Goal: Obtain resource: Download file/media

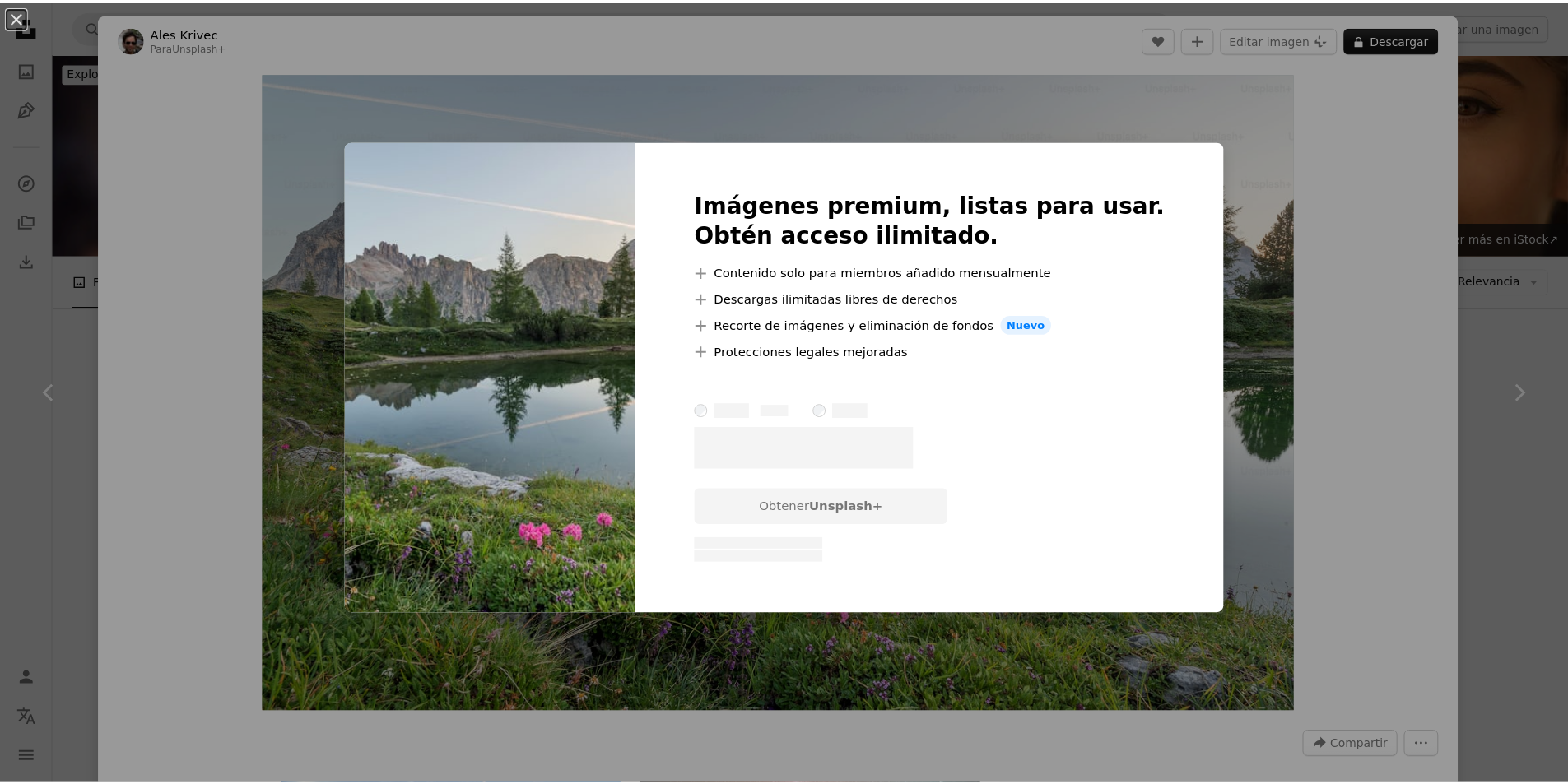
scroll to position [658, 0]
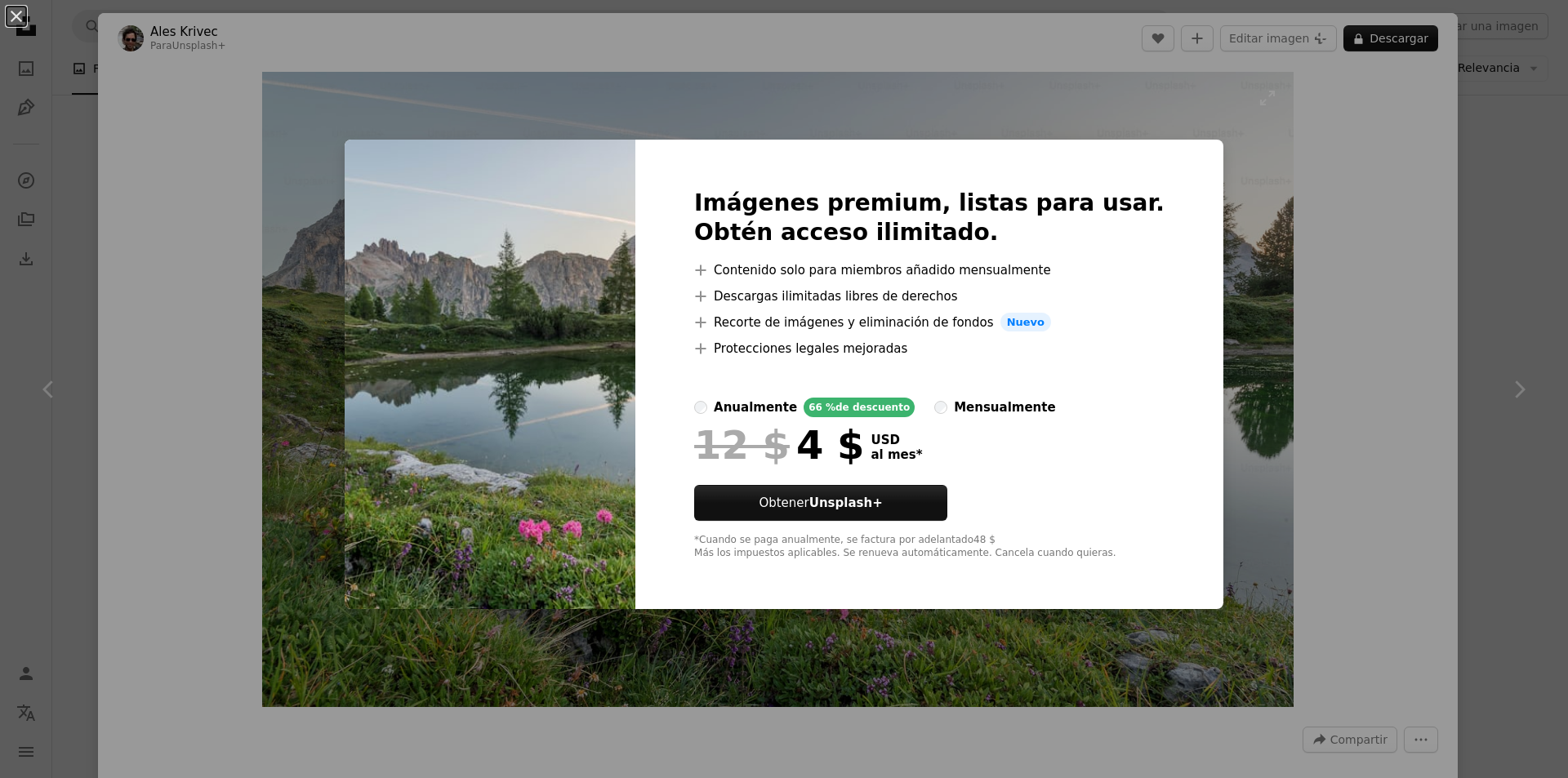
click at [1197, 176] on div "An X shape Imágenes premium, listas para usar. Obtén acceso ilimitado. A plus s…" at bounding box center [784, 389] width 1568 height 778
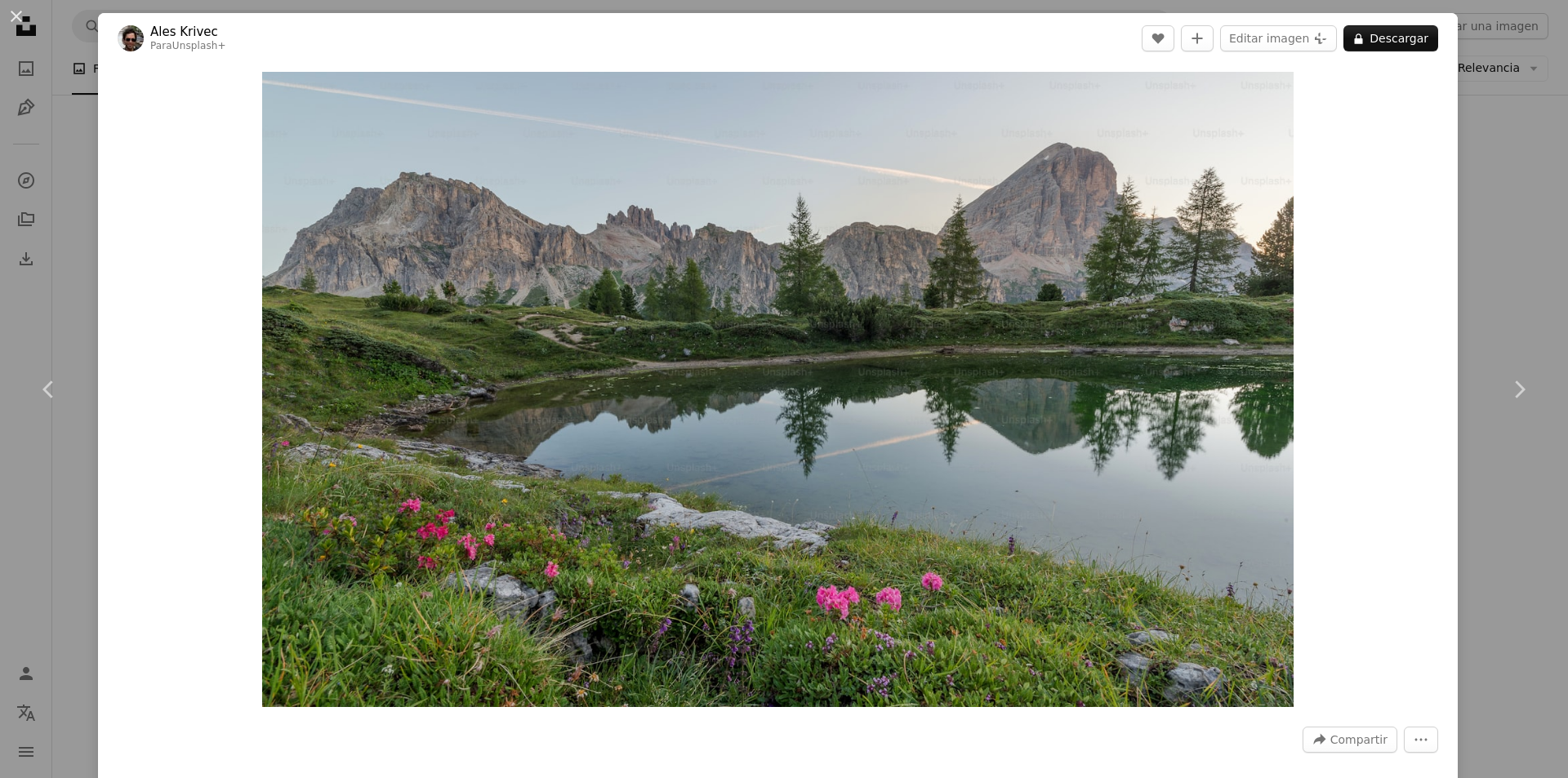
click at [1473, 124] on div "An X shape Chevron left Chevron right Ales [PERSON_NAME] Para Unsplash+ A heart…" at bounding box center [784, 389] width 1568 height 778
